Goal: Task Accomplishment & Management: Manage account settings

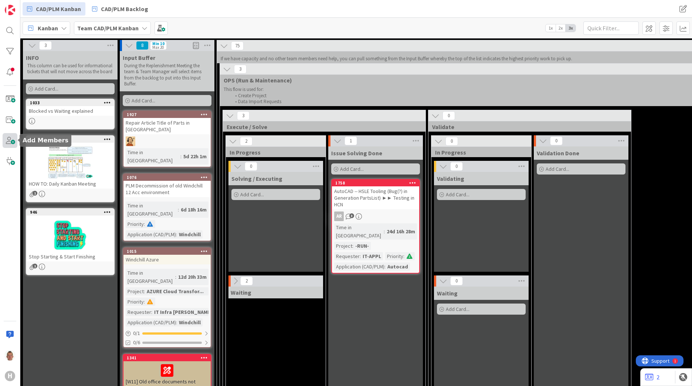
click at [6, 141] on span at bounding box center [10, 140] width 15 height 15
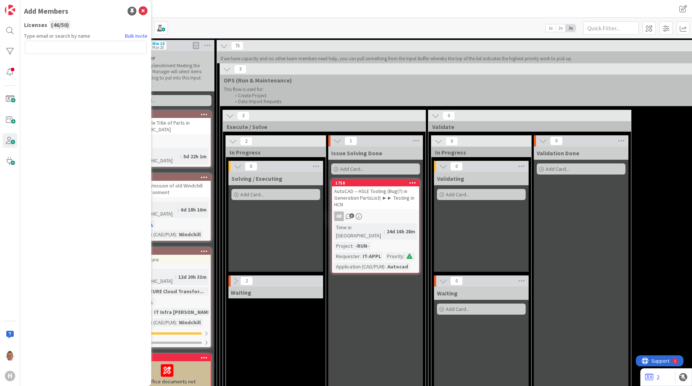
click at [102, 48] on input "text" at bounding box center [86, 47] width 122 height 13
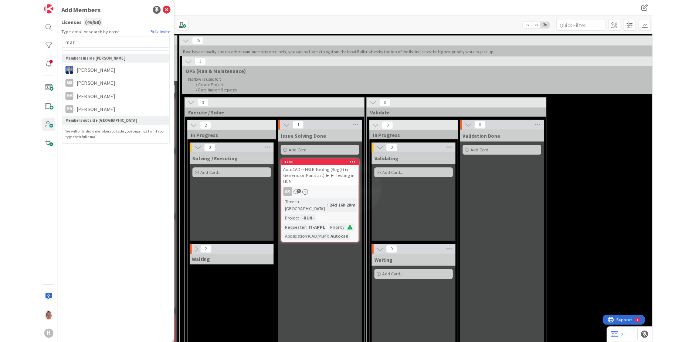
scroll to position [0, 60]
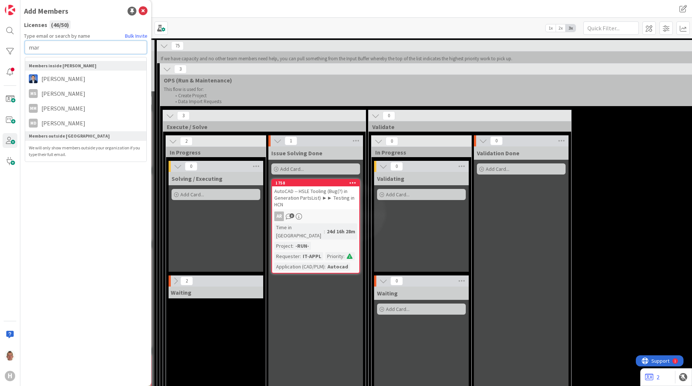
drag, startPoint x: 62, startPoint y: 45, endPoint x: 1, endPoint y: 48, distance: 61.1
click at [1, 48] on div "H Add Members Licenses ( 46 / 50 ) Type email or search by name Bulk Invite mar…" at bounding box center [10, 193] width 20 height 386
paste input "[PERSON_NAME][EMAIL_ADDRESS][PERSON_NAME][DOMAIN_NAME]"
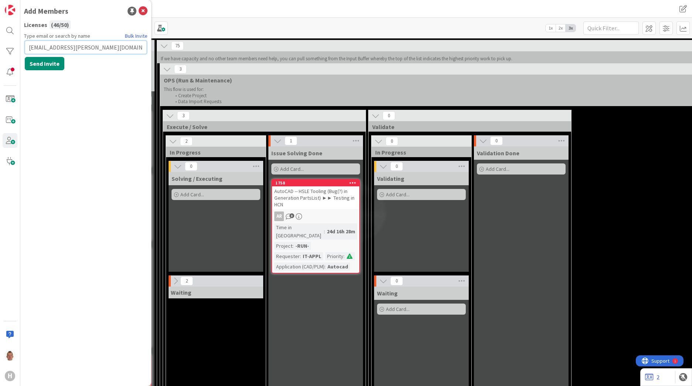
type input "[EMAIL_ADDRESS][PERSON_NAME][DOMAIN_NAME]"
click at [53, 67] on button "Send Invite" at bounding box center [45, 63] width 40 height 13
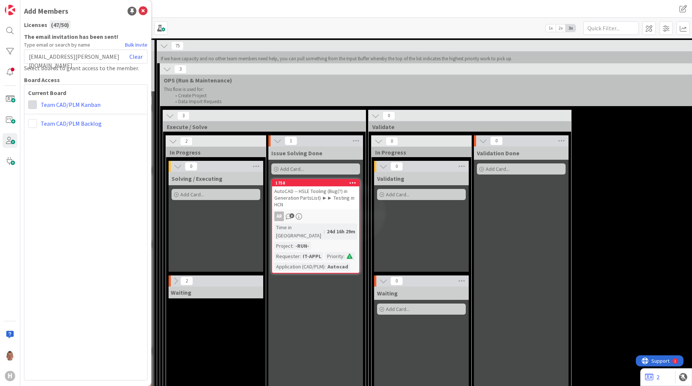
click at [30, 106] on span at bounding box center [32, 104] width 9 height 9
click at [85, 136] on span "Collaborator" at bounding box center [81, 133] width 56 height 11
click at [30, 127] on span at bounding box center [32, 123] width 9 height 9
click at [68, 148] on span "Collaborator" at bounding box center [81, 151] width 56 height 11
click at [85, 68] on div "Select boards to grant access to the member." at bounding box center [86, 68] width 124 height 9
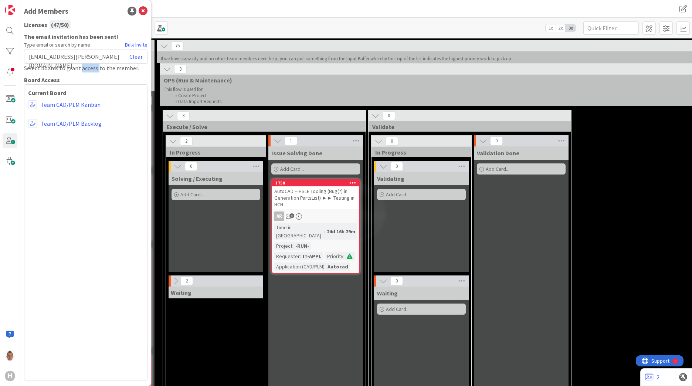
click at [85, 68] on div "Select boards to grant access to the member." at bounding box center [86, 68] width 124 height 9
drag, startPoint x: 85, startPoint y: 68, endPoint x: 57, endPoint y: 36, distance: 42.5
click at [57, 36] on b "The email invitation has been sent!" at bounding box center [86, 36] width 124 height 9
